Goal: Task Accomplishment & Management: Manage account settings

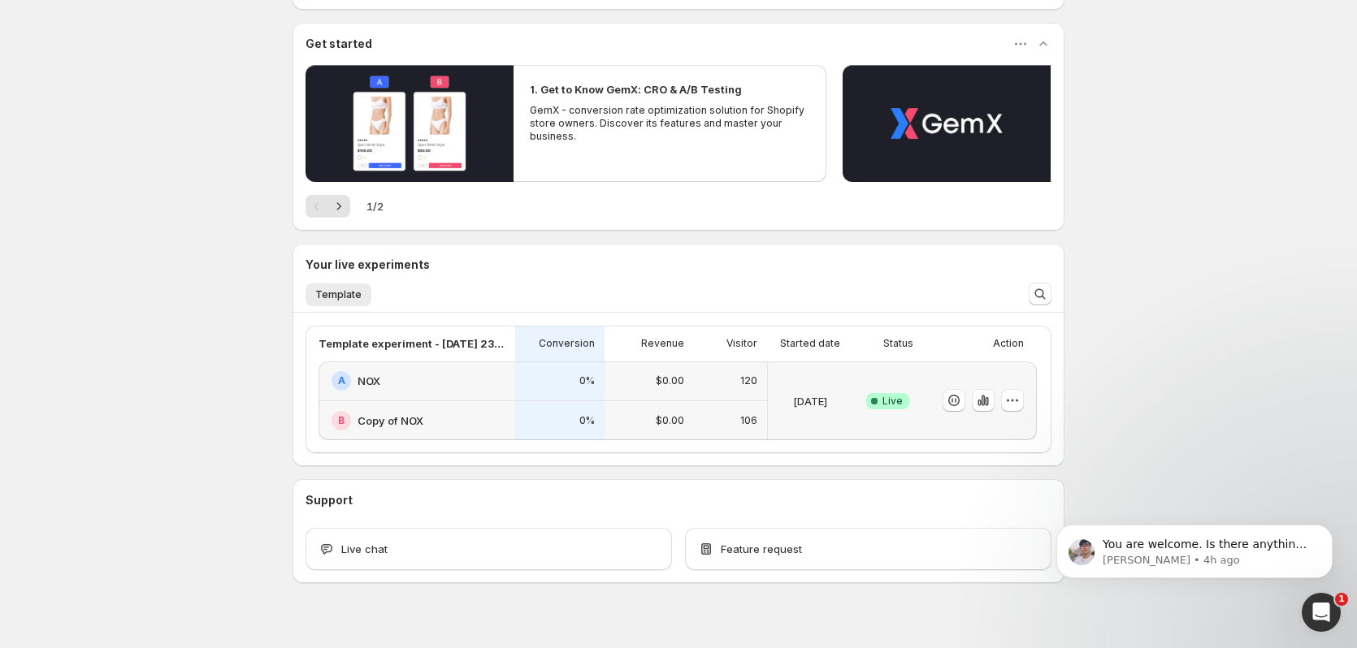
scroll to position [149, 0]
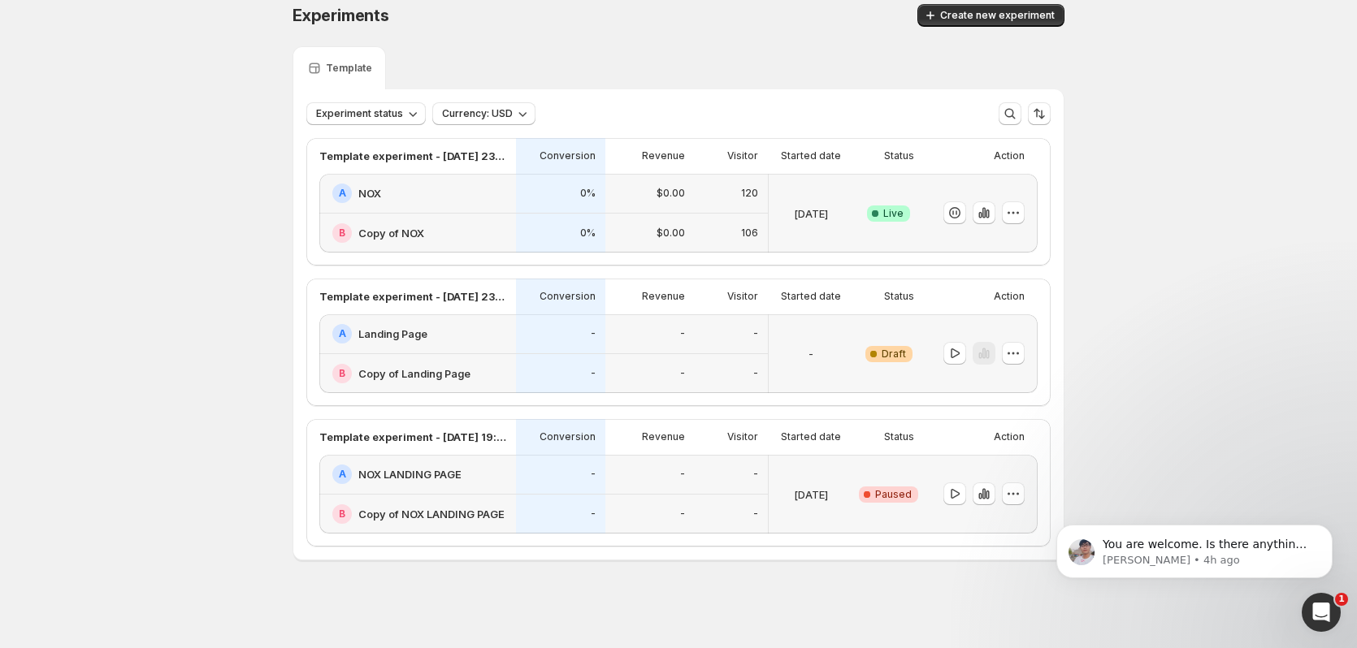
scroll to position [15, 0]
click at [1021, 493] on icon "button" at bounding box center [1013, 494] width 16 height 16
click at [1008, 613] on span "Delete" at bounding box center [1005, 610] width 32 height 13
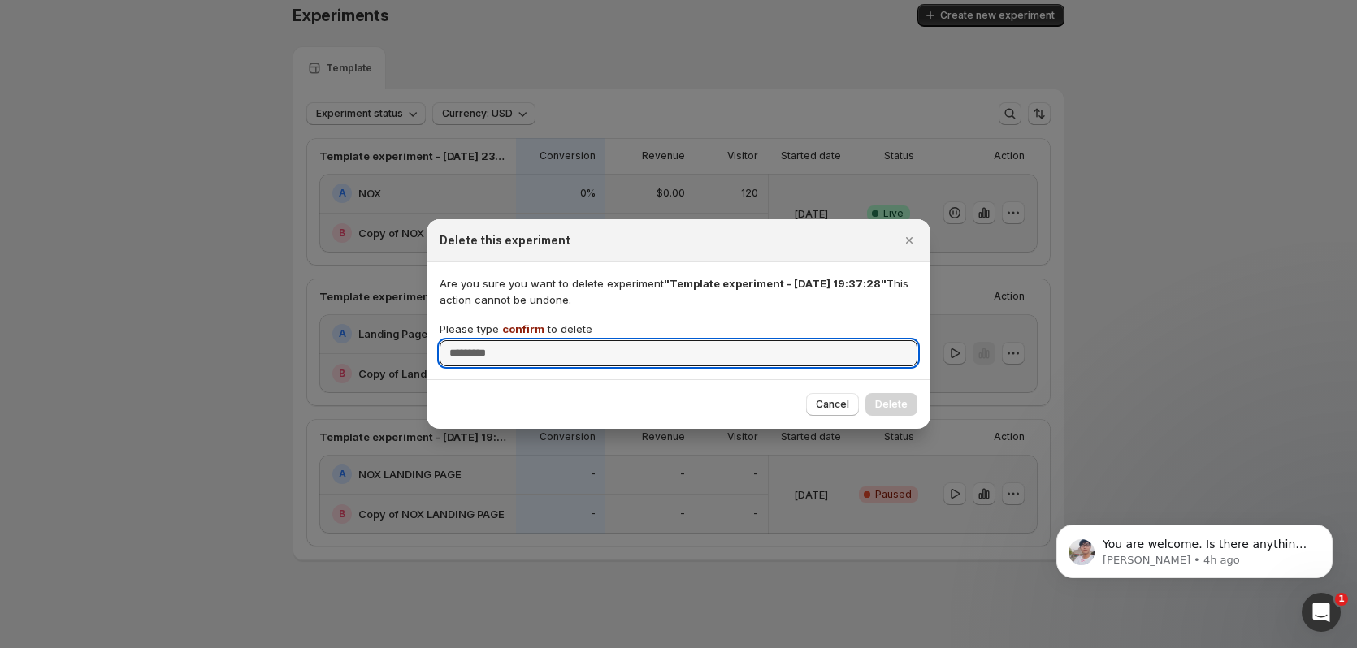
click at [523, 328] on span "confirm" at bounding box center [523, 329] width 42 height 13
click at [523, 340] on input "Please type confirm to delete" at bounding box center [678, 353] width 478 height 26
click at [523, 328] on span "confirm" at bounding box center [523, 329] width 42 height 13
click at [523, 340] on input "Please type confirm to delete" at bounding box center [678, 353] width 478 height 26
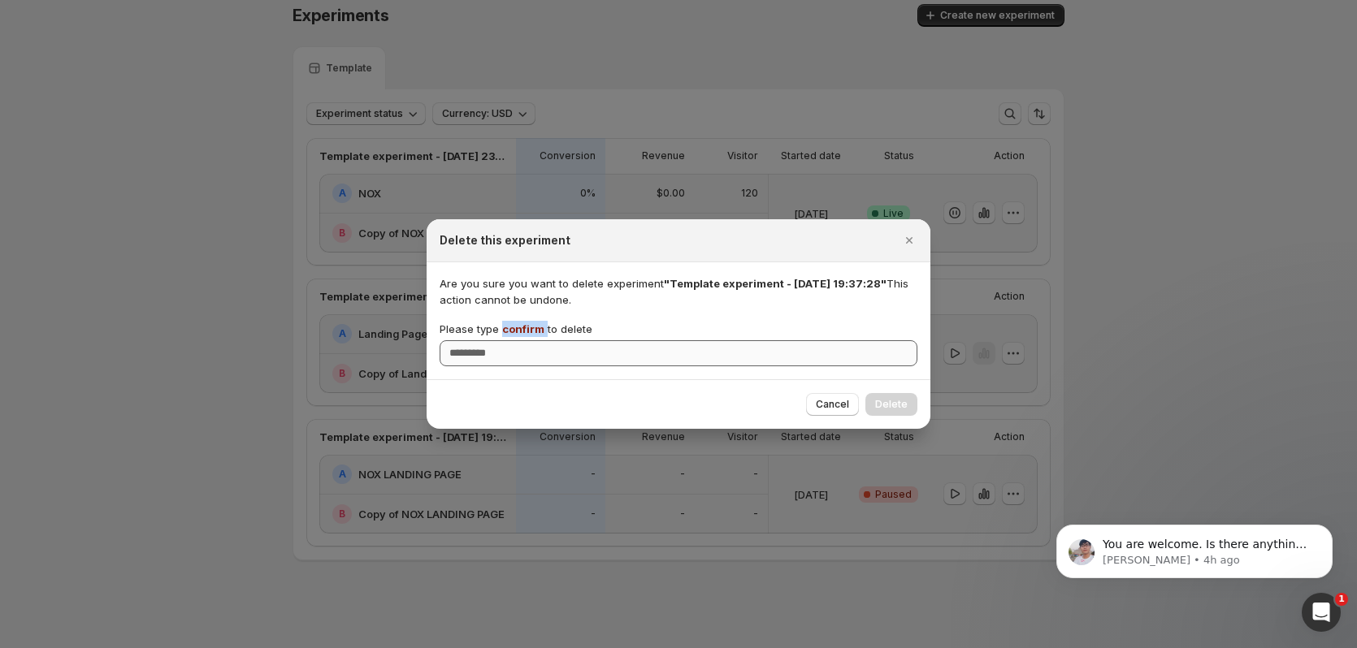
copy p "confirm"
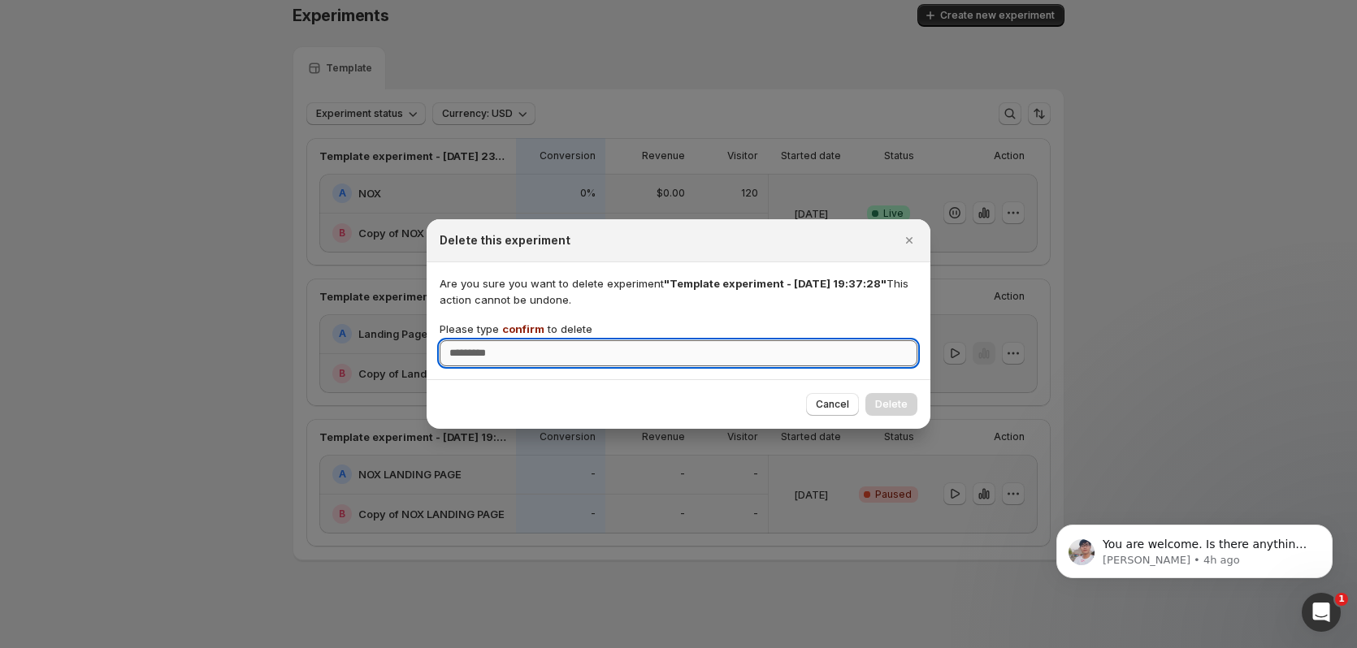
click at [534, 357] on input "Please type confirm to delete" at bounding box center [678, 353] width 478 height 26
paste input "*******"
type input "*******"
click at [917, 399] on div "Cancel Delete" at bounding box center [678, 404] width 504 height 50
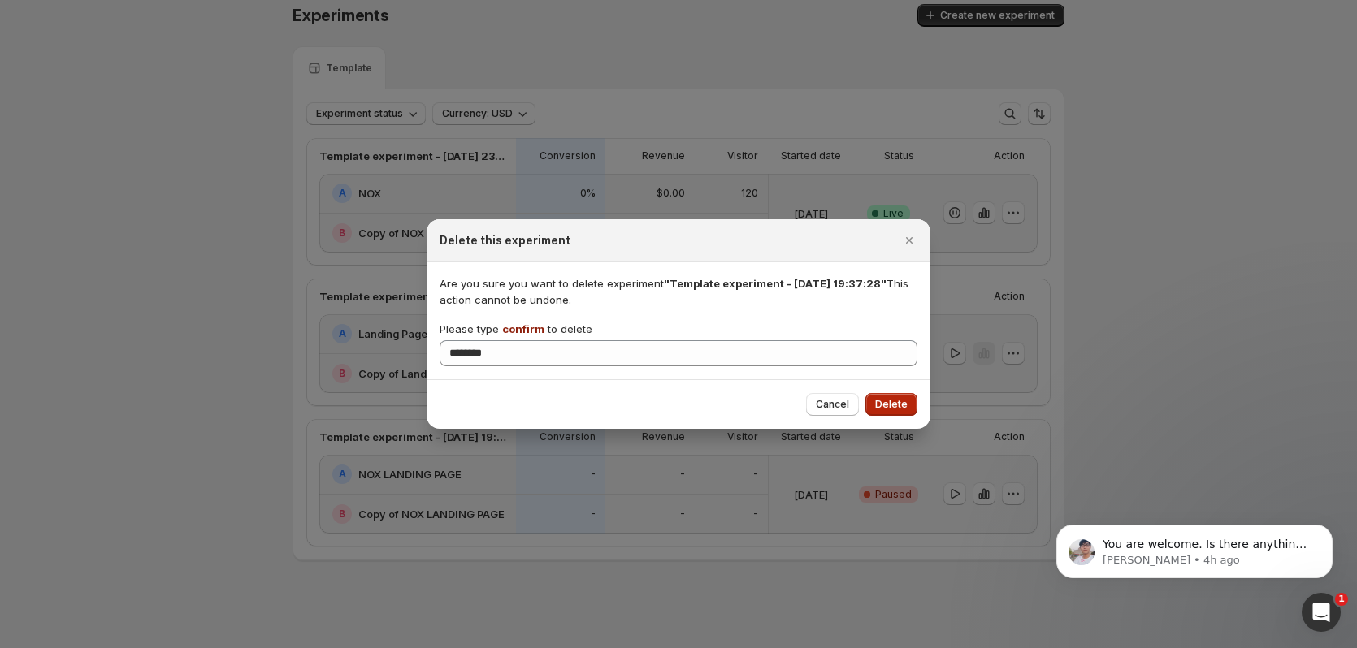
click at [903, 405] on span "Delete" at bounding box center [891, 404] width 32 height 13
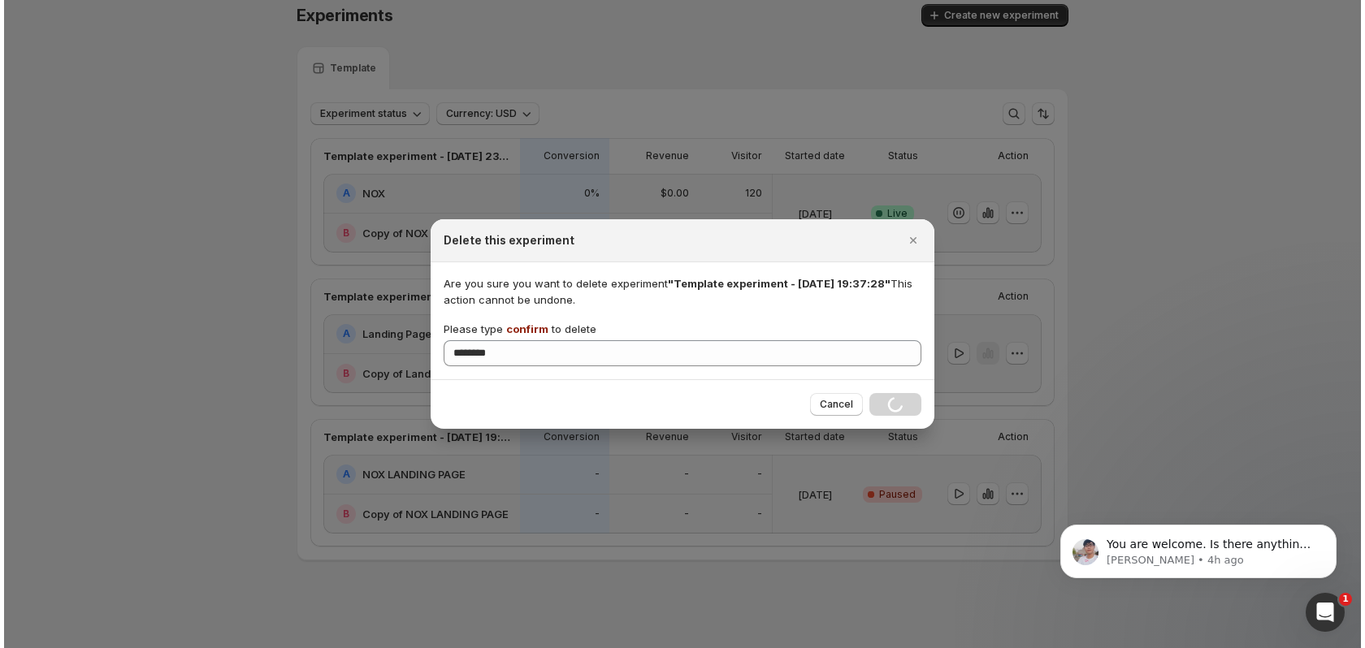
scroll to position [0, 0]
